Goal: Information Seeking & Learning: Learn about a topic

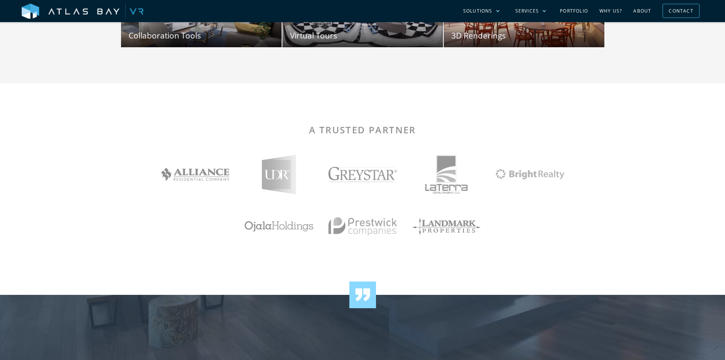
scroll to position [1256, 0]
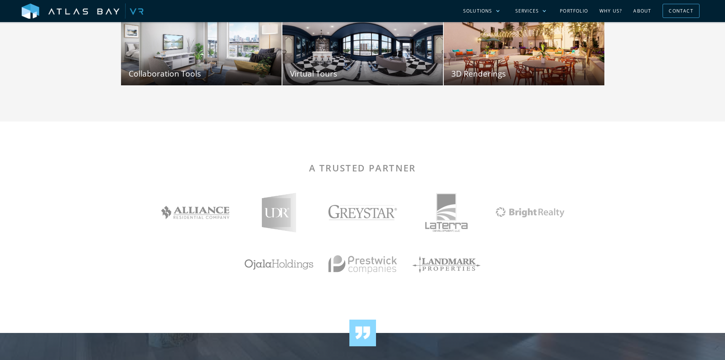
click at [625, 216] on div "A Trusted PARTNER" at bounding box center [362, 226] width 725 height 211
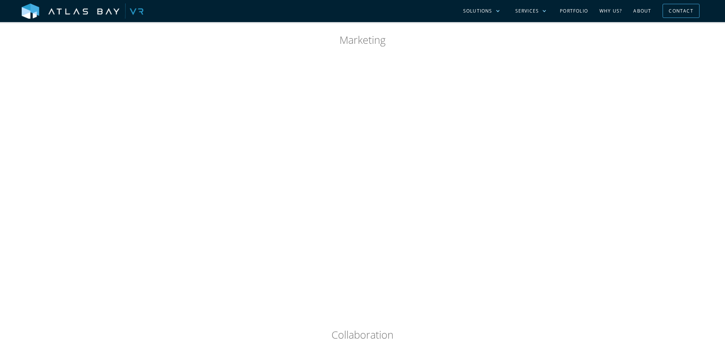
scroll to position [495, 0]
click at [660, 142] on div "Visualize Your Project Every Step of the Way From design through construction a…" at bounding box center [362, 247] width 725 height 764
click at [554, 11] on div "Services" at bounding box center [531, 11] width 47 height 22
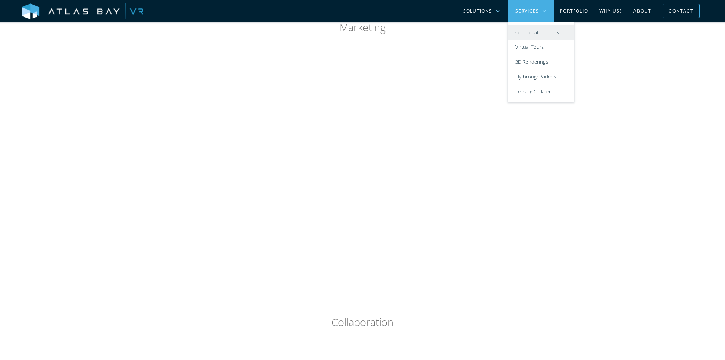
click at [535, 27] on link "Collaboration Tools" at bounding box center [541, 32] width 67 height 15
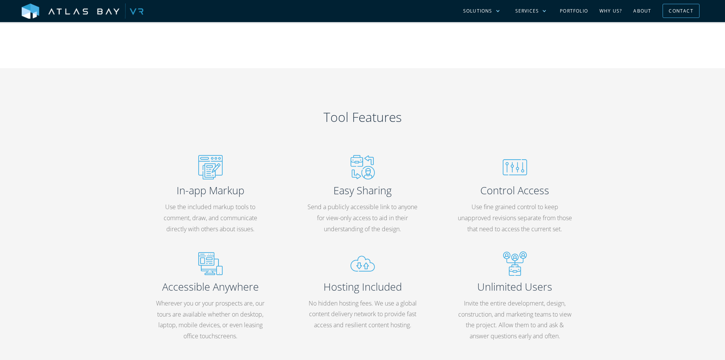
scroll to position [1332, 0]
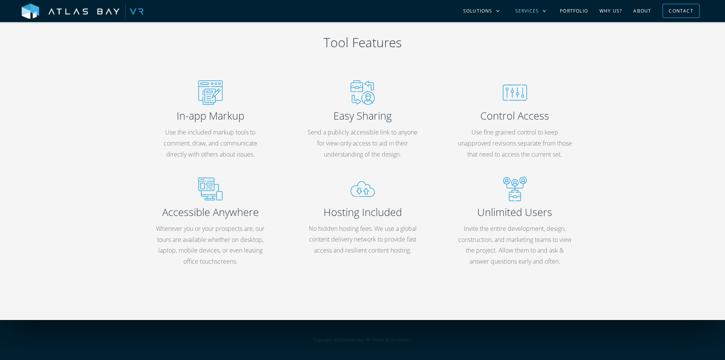
click at [539, 14] on div "Services" at bounding box center [527, 11] width 24 height 7
click at [576, 9] on link "Portfolio" at bounding box center [574, 11] width 40 height 22
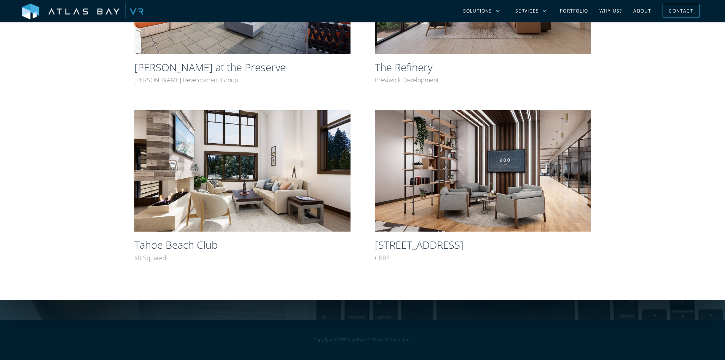
scroll to position [419, 0]
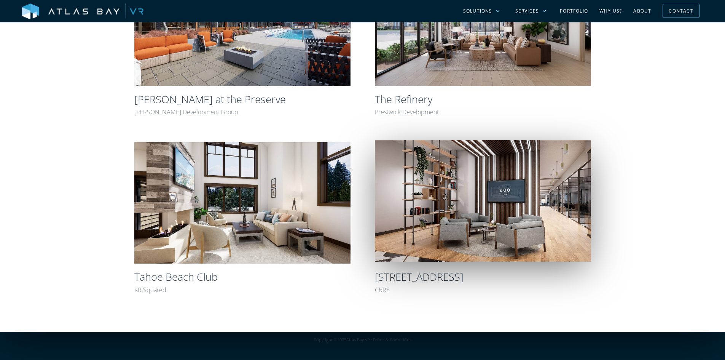
click at [412, 190] on img at bounding box center [483, 201] width 216 height 122
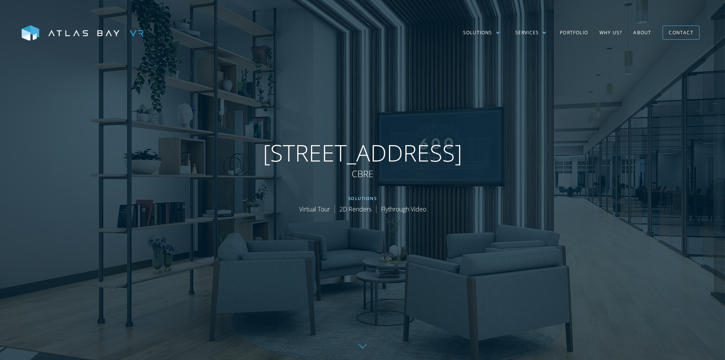
click at [345, 165] on h1 "[STREET_ADDRESS]" at bounding box center [362, 153] width 199 height 28
drag, startPoint x: 346, startPoint y: 170, endPoint x: 405, endPoint y: 178, distance: 59.2
click at [405, 178] on div "CBRE" at bounding box center [362, 174] width 199 height 14
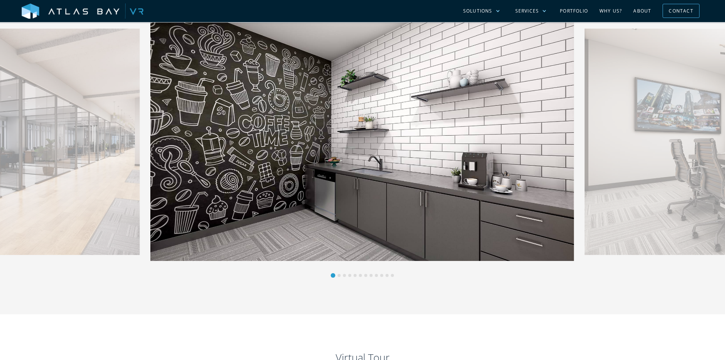
scroll to position [381, 0]
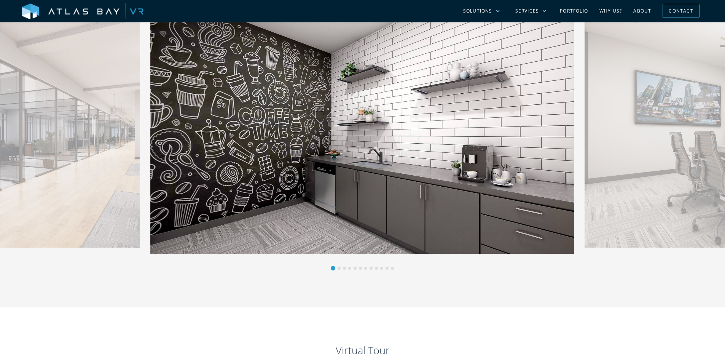
click at [340, 270] on div at bounding box center [362, 268] width 424 height 5
drag, startPoint x: 343, startPoint y: 265, endPoint x: 416, endPoint y: 158, distance: 128.9
click at [343, 265] on div "No items found." at bounding box center [362, 142] width 424 height 255
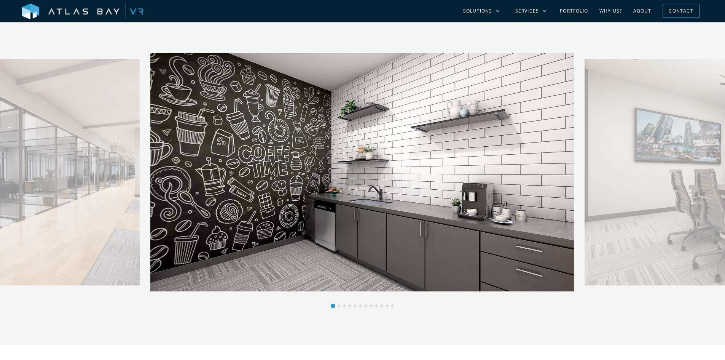
scroll to position [343, 0]
click at [622, 138] on div "Next slide" at bounding box center [681, 180] width 212 height 255
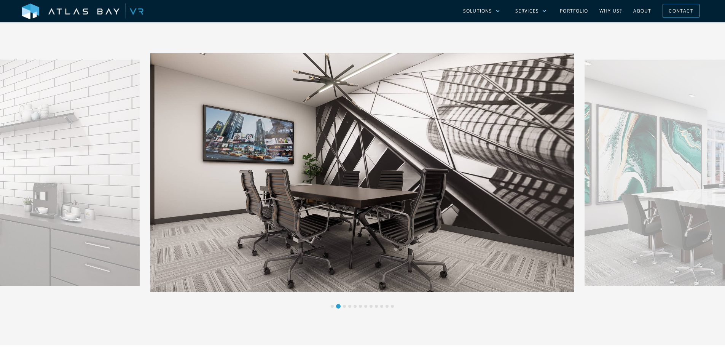
click at [666, 190] on div "Next slide" at bounding box center [681, 180] width 212 height 255
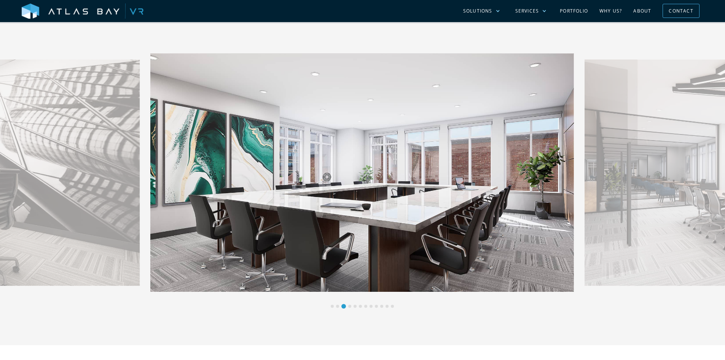
click at [639, 205] on div "Next slide" at bounding box center [681, 180] width 212 height 255
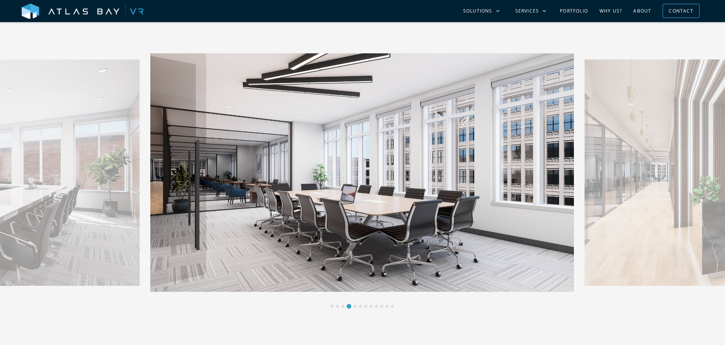
click at [635, 199] on div "Next slide" at bounding box center [681, 180] width 212 height 255
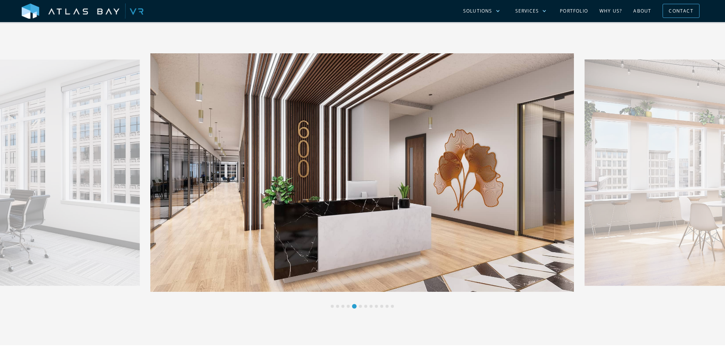
click at [635, 199] on div "Next slide" at bounding box center [681, 180] width 212 height 255
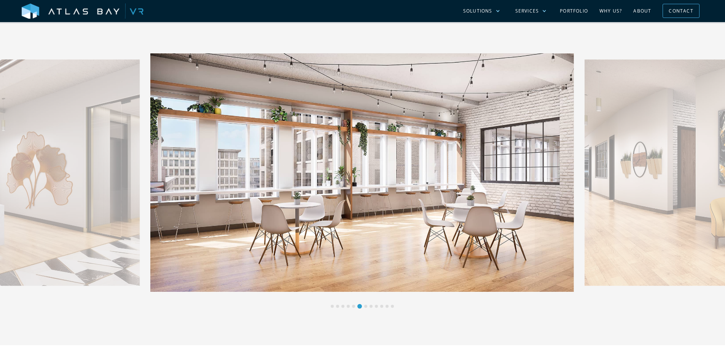
click at [635, 199] on div "Next slide" at bounding box center [681, 180] width 212 height 255
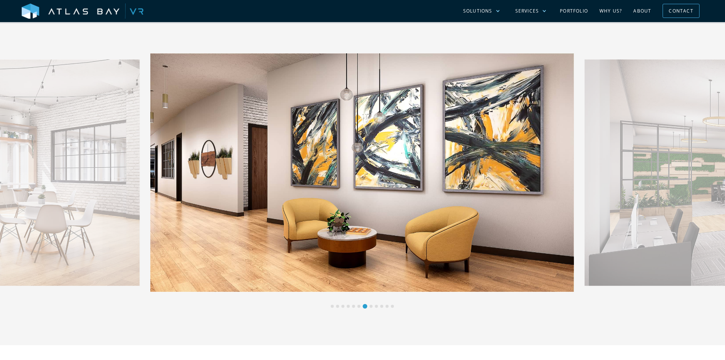
click at [633, 199] on div "Next slide" at bounding box center [681, 180] width 212 height 255
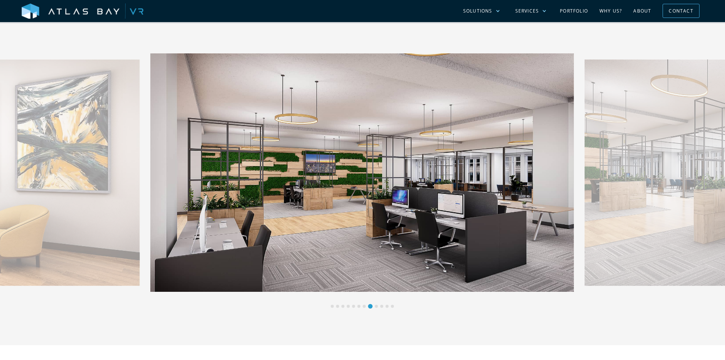
click at [633, 199] on div "Next slide" at bounding box center [681, 180] width 212 height 255
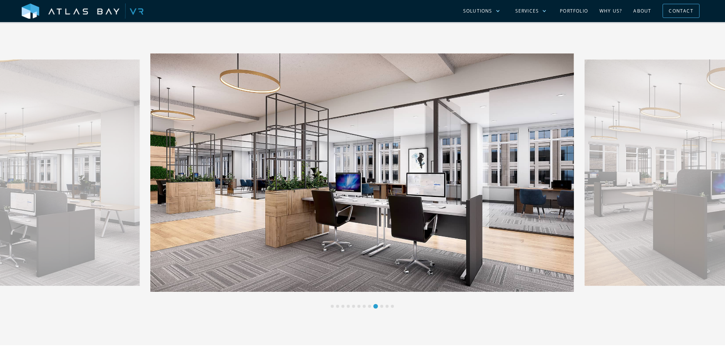
click at [633, 199] on div "Next slide" at bounding box center [681, 180] width 212 height 255
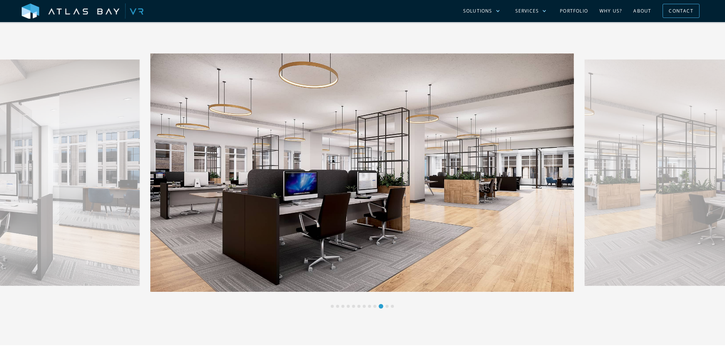
click at [633, 199] on div "Next slide" at bounding box center [681, 180] width 212 height 255
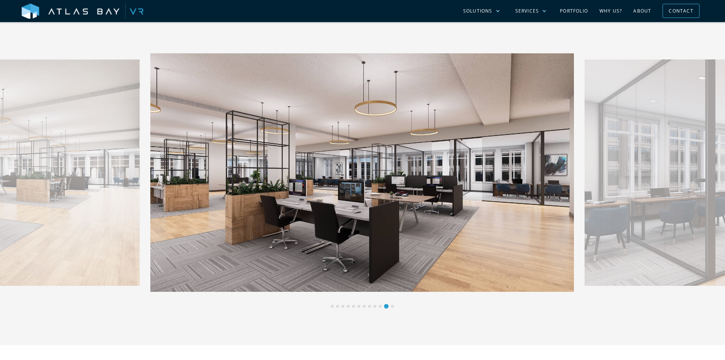
click at [633, 199] on div "Next slide" at bounding box center [681, 180] width 212 height 255
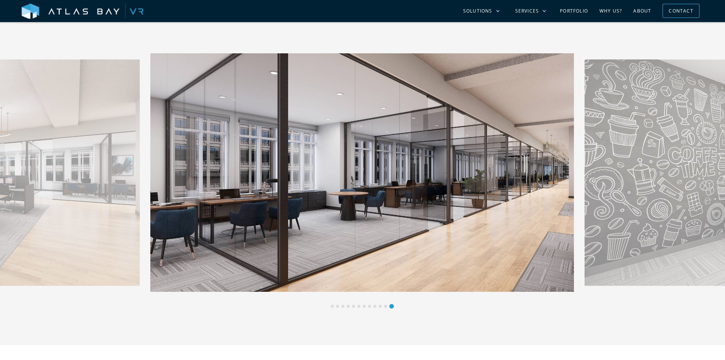
click at [633, 199] on div "Next slide" at bounding box center [681, 180] width 212 height 255
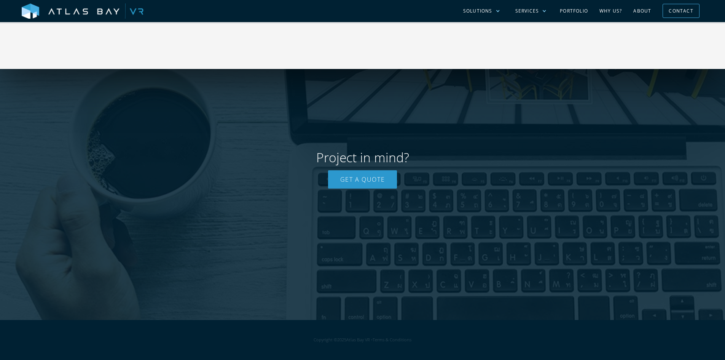
scroll to position [1342, 0]
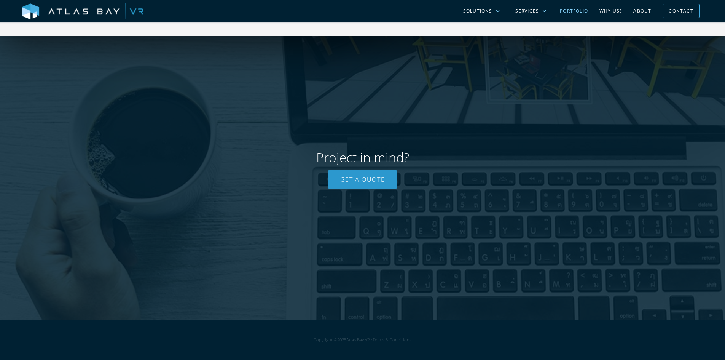
click at [576, 13] on link "Portfolio" at bounding box center [574, 11] width 40 height 22
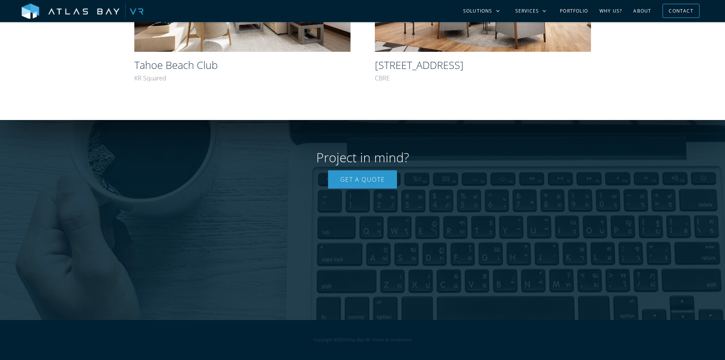
scroll to position [715, 0]
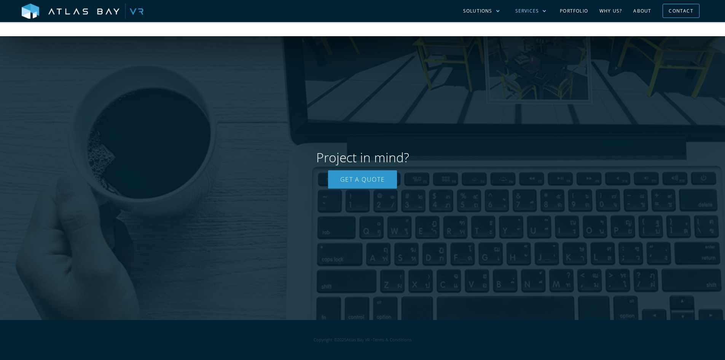
click at [530, 16] on div "Services" at bounding box center [531, 11] width 47 height 22
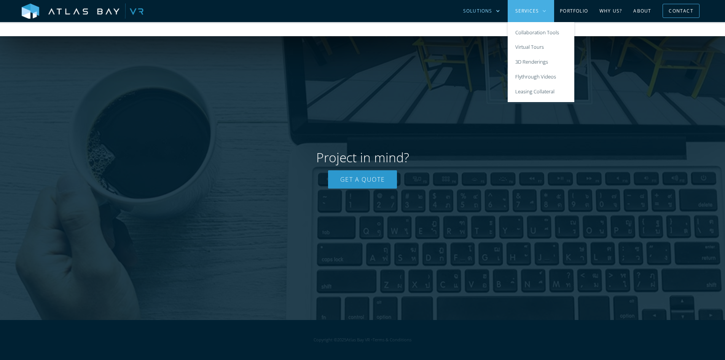
click at [489, 11] on div "Solutions" at bounding box center [477, 11] width 29 height 7
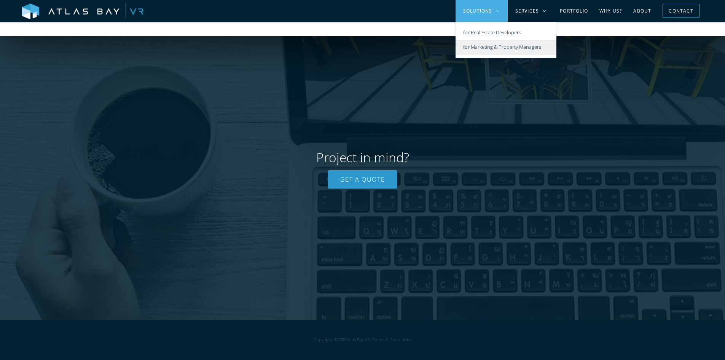
click at [502, 51] on link "for Marketing & Property Managers" at bounding box center [506, 47] width 101 height 15
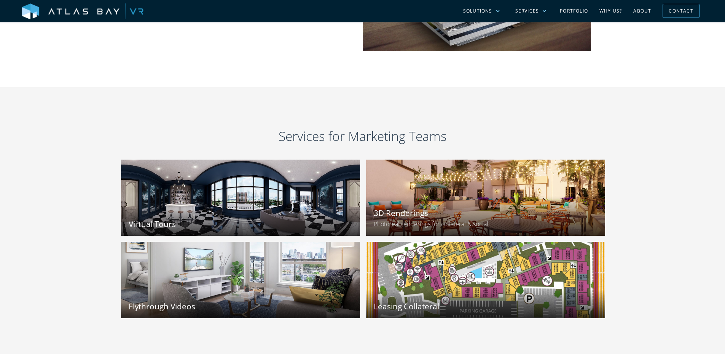
scroll to position [914, 0]
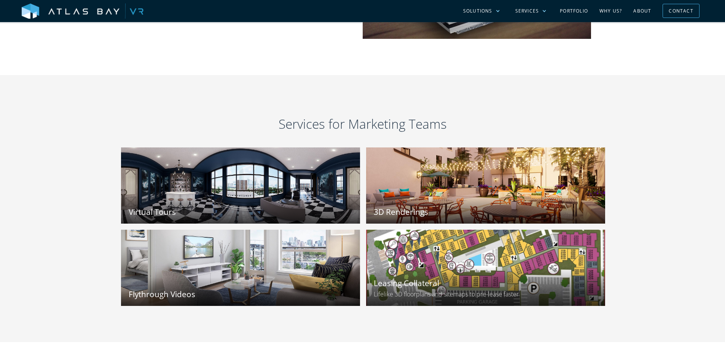
click at [458, 260] on div at bounding box center [485, 268] width 263 height 84
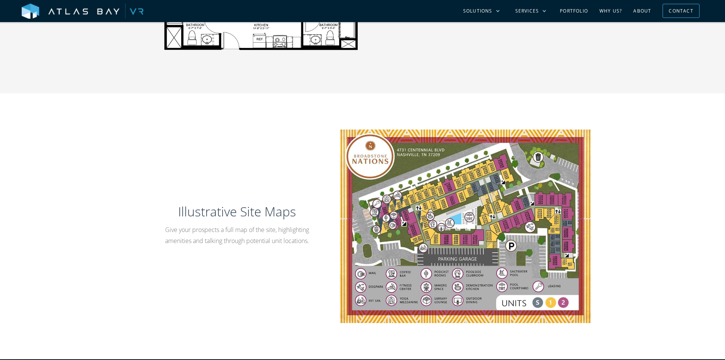
scroll to position [685, 0]
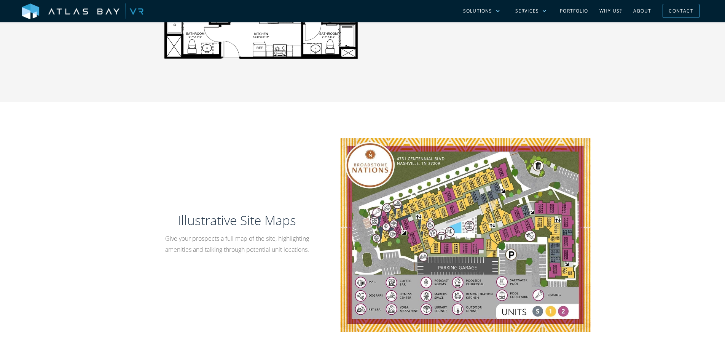
click at [145, 124] on div "Illustrative Site Maps Give your prospects a full map of the site, highlighting…" at bounding box center [362, 235] width 725 height 266
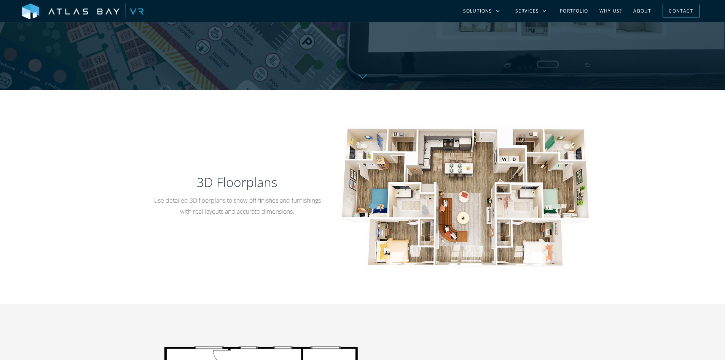
scroll to position [266, 0]
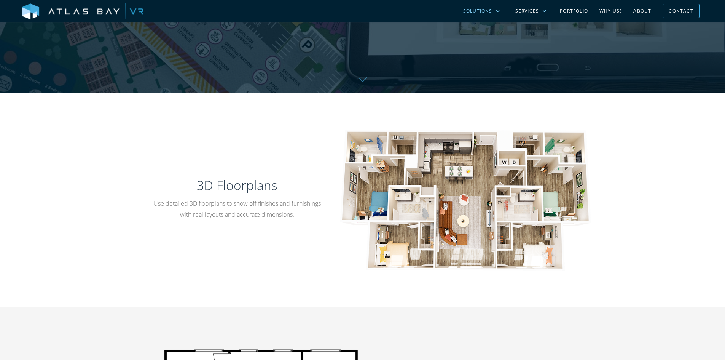
click at [488, 14] on div "Solutions" at bounding box center [477, 11] width 29 height 7
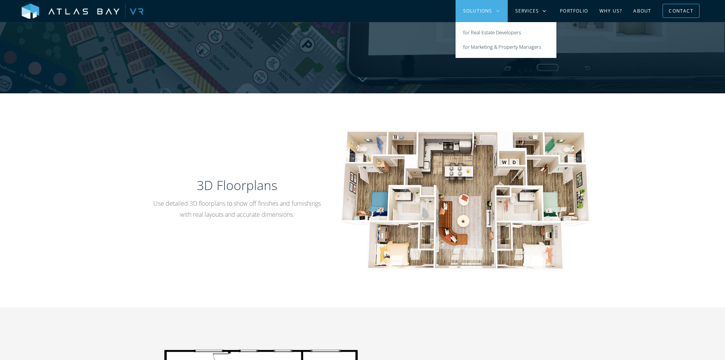
click at [606, 258] on div "3D Floorplans Use detailed 3D floorplans to show off finishes and furnishings w…" at bounding box center [362, 199] width 487 height 141
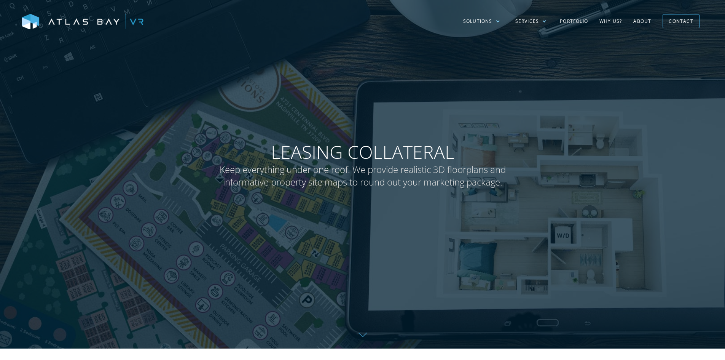
scroll to position [0, 0]
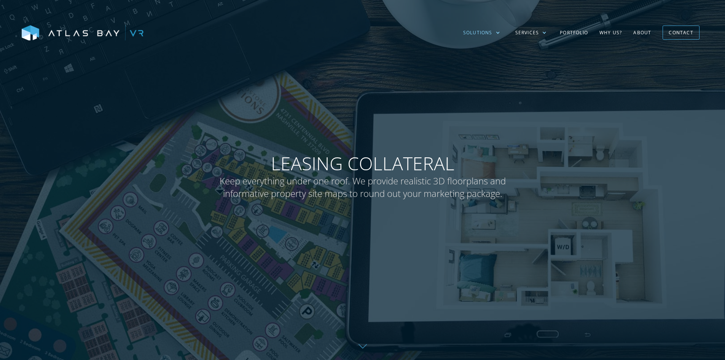
click at [475, 36] on div "Solutions" at bounding box center [477, 32] width 29 height 7
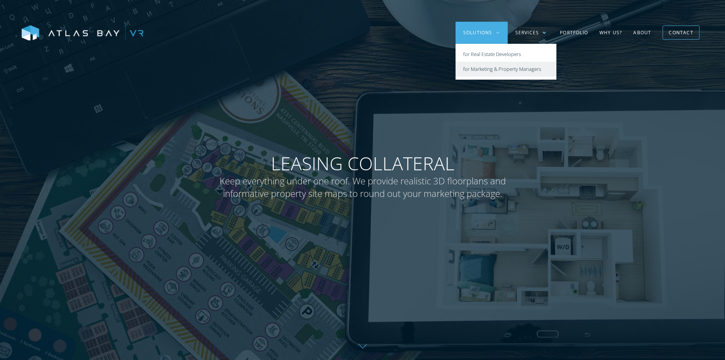
click at [504, 65] on link "for Marketing & Property Managers" at bounding box center [506, 69] width 101 height 15
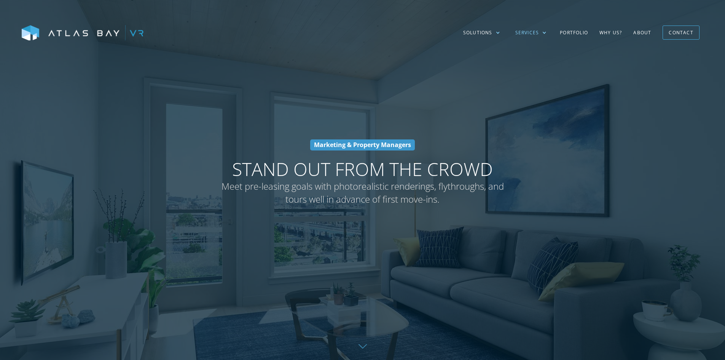
drag, startPoint x: 497, startPoint y: 30, endPoint x: 510, endPoint y: 30, distance: 13.3
click at [508, 30] on div "Solutions" at bounding box center [482, 33] width 52 height 22
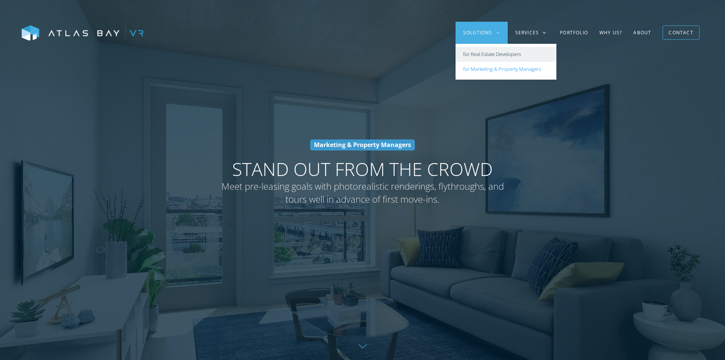
click at [509, 49] on link "for Real Estate Developers" at bounding box center [506, 54] width 101 height 15
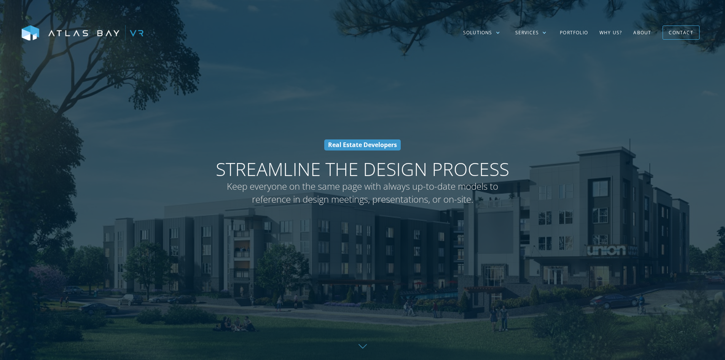
click at [576, 224] on div at bounding box center [362, 180] width 725 height 360
click at [629, 134] on div at bounding box center [362, 180] width 725 height 360
click at [601, 278] on div at bounding box center [362, 180] width 725 height 360
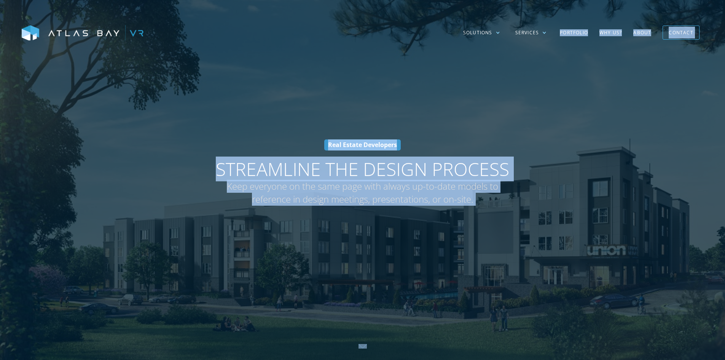
click at [216, 80] on div at bounding box center [362, 180] width 725 height 360
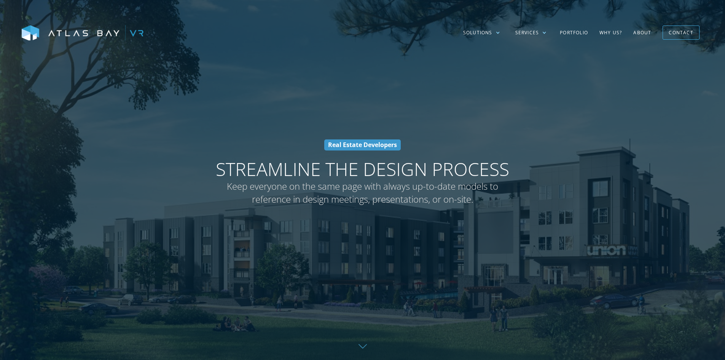
click at [332, 69] on div at bounding box center [362, 180] width 725 height 360
